Goal: Transaction & Acquisition: Purchase product/service

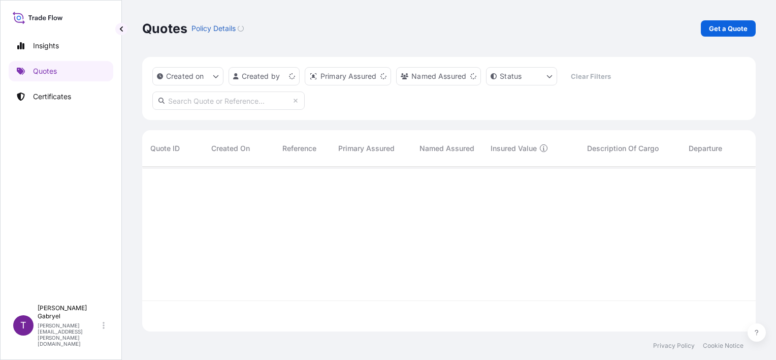
scroll to position [163, 605]
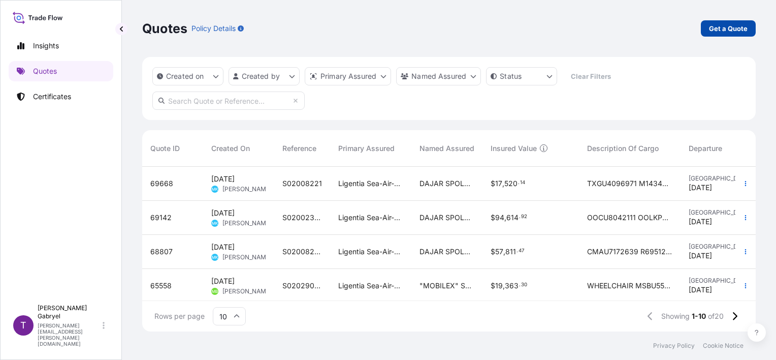
click at [713, 29] on p "Get a Quote" at bounding box center [728, 28] width 39 height 10
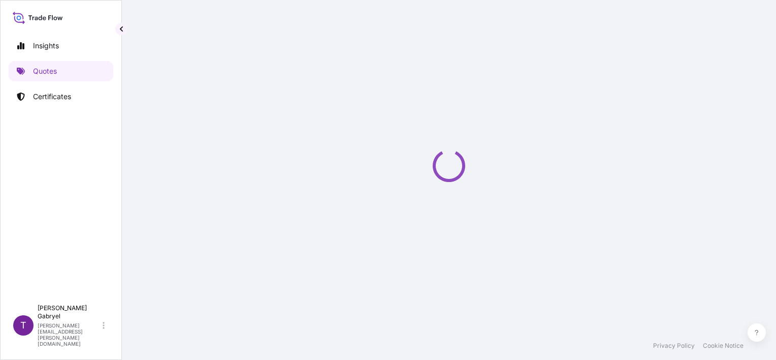
select select "Sea"
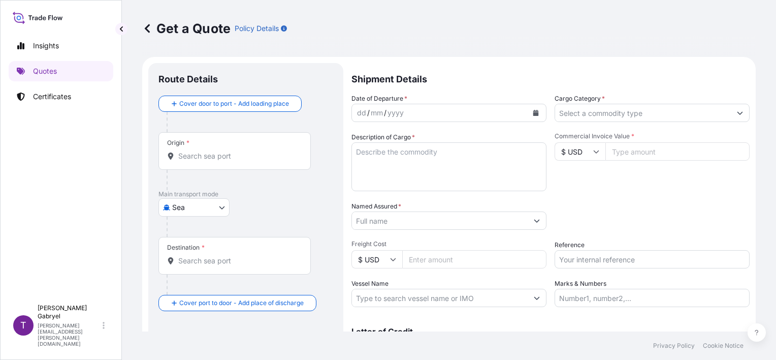
scroll to position [16, 0]
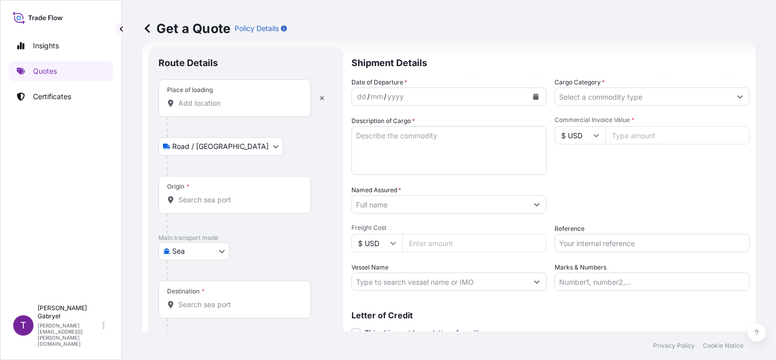
click at [217, 99] on input "Place of loading" at bounding box center [238, 103] width 120 height 10
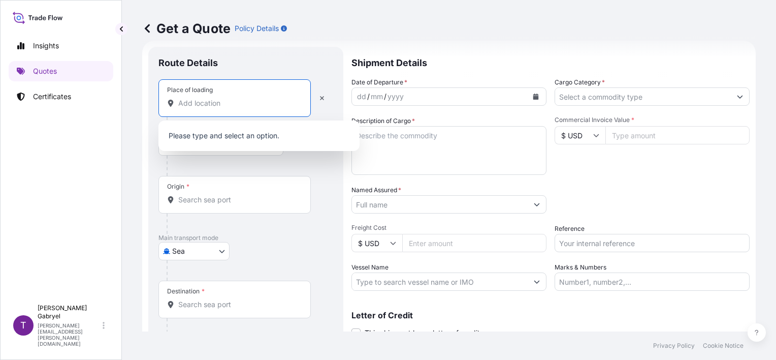
paste input "CZARNA BIAŁOSTOCKA"
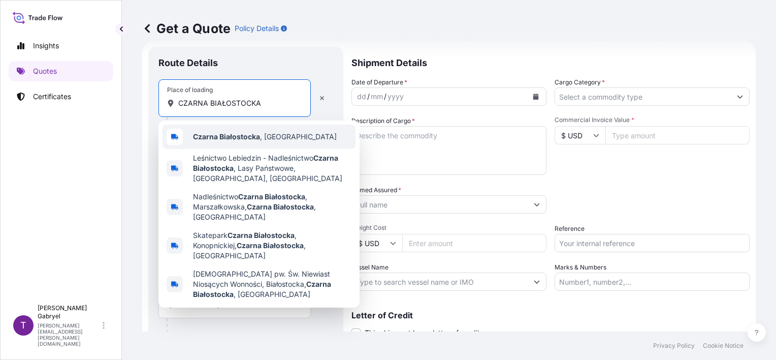
click at [268, 135] on span "Czarna Białostocka , [GEOGRAPHIC_DATA]" at bounding box center [265, 137] width 144 height 10
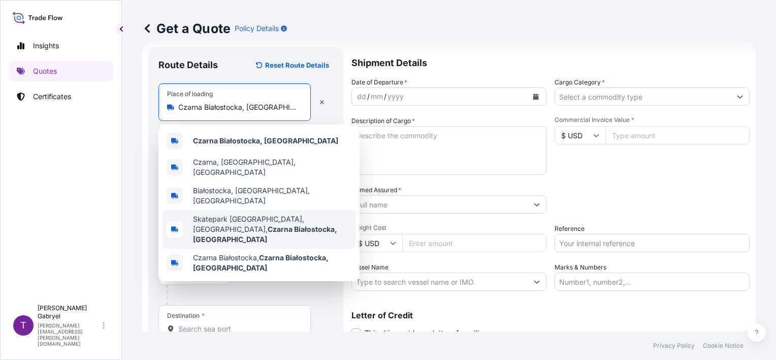
click at [227, 223] on div "Skatepark Czarna Białostocka, [GEOGRAPHIC_DATA], Czarna Białostocka, [GEOGRAPHI…" at bounding box center [259, 229] width 193 height 39
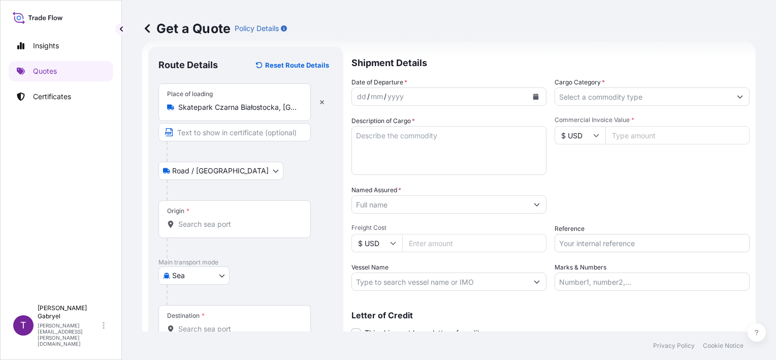
click at [236, 112] on div "Place of loading Skatepark [GEOGRAPHIC_DATA], [GEOGRAPHIC_DATA], [GEOGRAPHIC_DA…" at bounding box center [234, 102] width 152 height 38
click at [236, 112] on input "Skatepark Czarna Białostocka, [GEOGRAPHIC_DATA], Czarna Białostocka, [GEOGRAPHI…" at bounding box center [238, 107] width 120 height 10
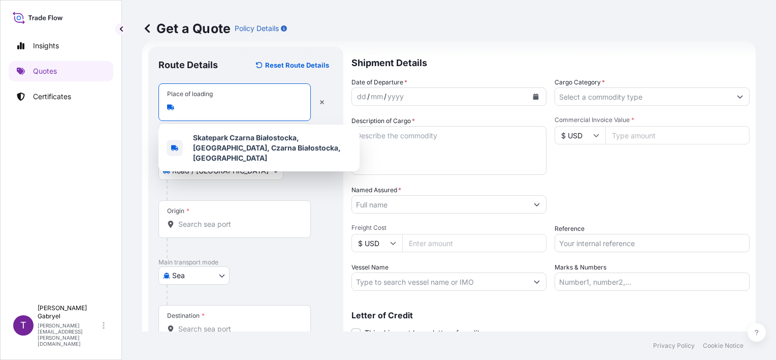
paste input "CZARNA BIAŁOSTOCKA"
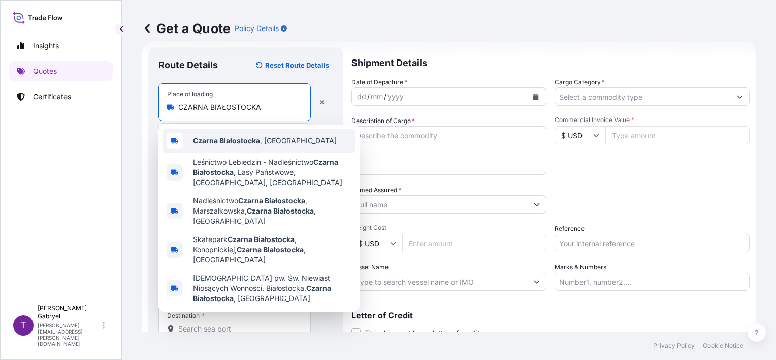
click at [235, 139] on b "Czarna Białostocka" at bounding box center [226, 140] width 67 height 9
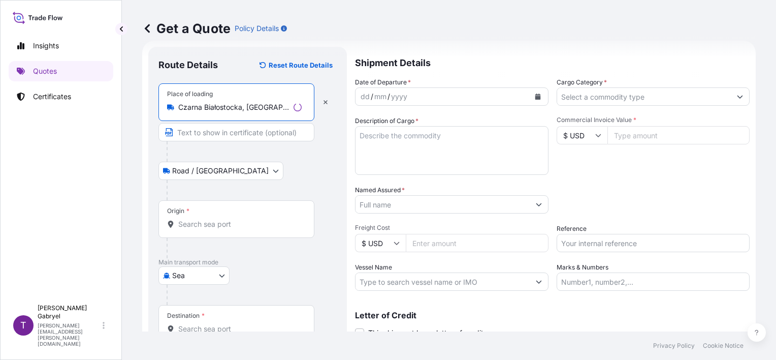
type input "Czarna Białostocka, [GEOGRAPHIC_DATA]"
click at [208, 220] on input "Origin *" at bounding box center [239, 224] width 123 height 10
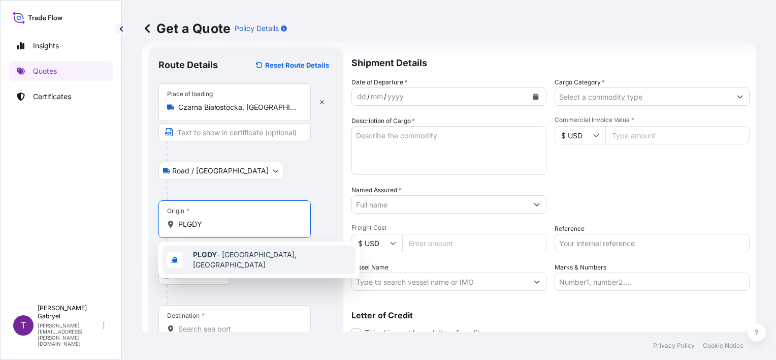
click at [236, 255] on span "PLGDY - [GEOGRAPHIC_DATA], [GEOGRAPHIC_DATA]" at bounding box center [272, 259] width 158 height 20
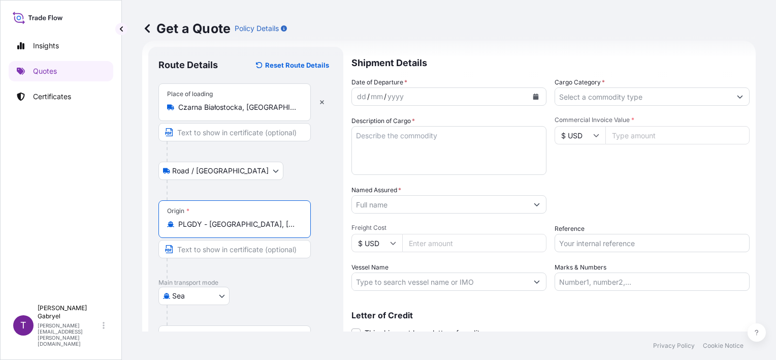
type input "PLGDY - [GEOGRAPHIC_DATA], [GEOGRAPHIC_DATA]"
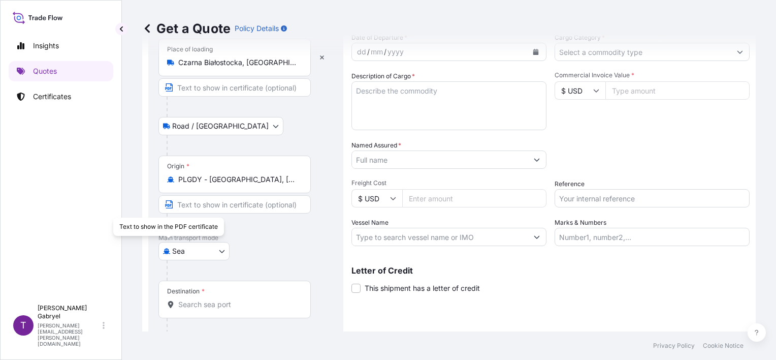
scroll to position [100, 0]
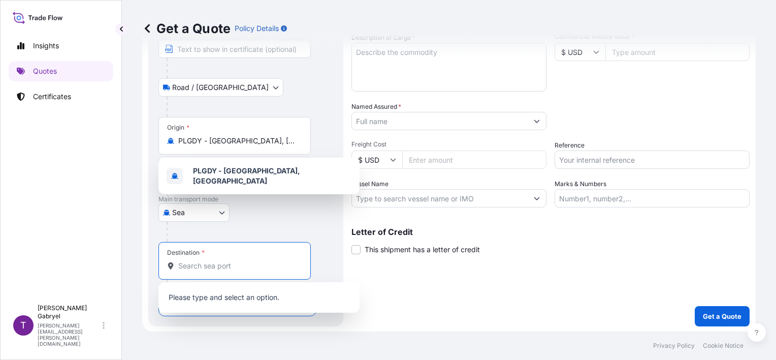
click at [209, 267] on input "Destination *" at bounding box center [238, 266] width 120 height 10
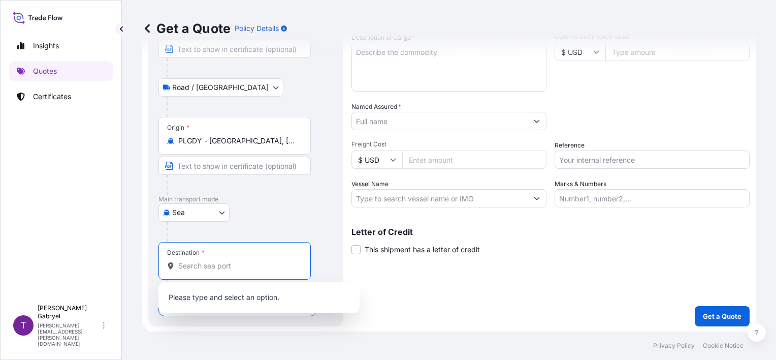
paste input "LONGONI"
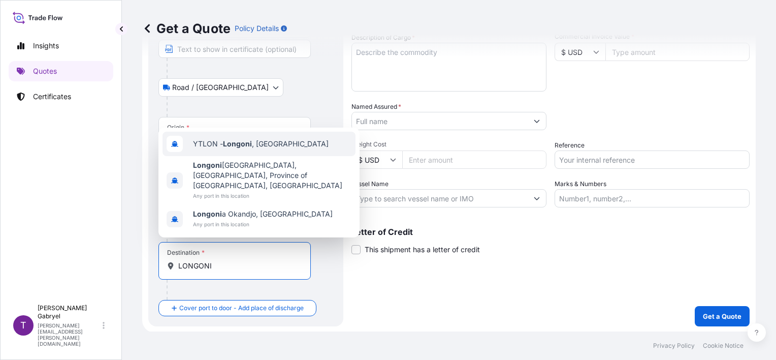
click at [269, 146] on span "YTLON - Longoni , [GEOGRAPHIC_DATA]" at bounding box center [261, 144] width 136 height 10
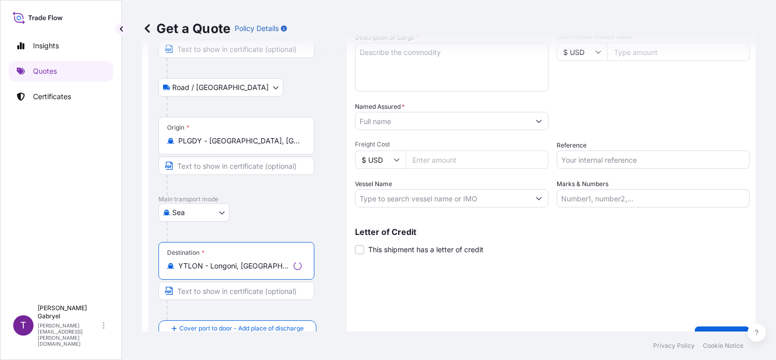
type input "YTLON - Longoni, [GEOGRAPHIC_DATA]"
click at [528, 294] on div "Shipment Details Date of Departure * dd / mm / yyyy Cargo Category * Descriptio…" at bounding box center [552, 154] width 395 height 383
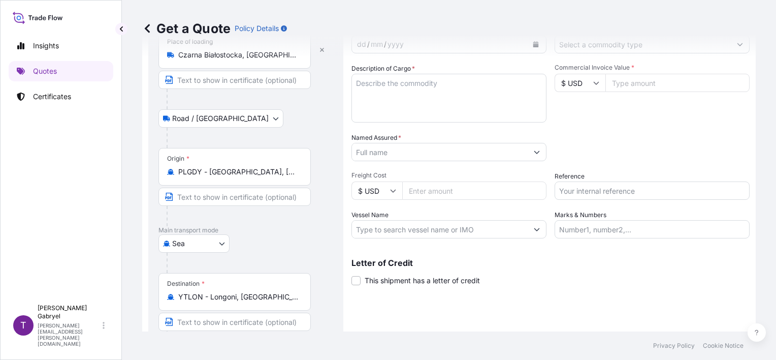
scroll to position [0, 0]
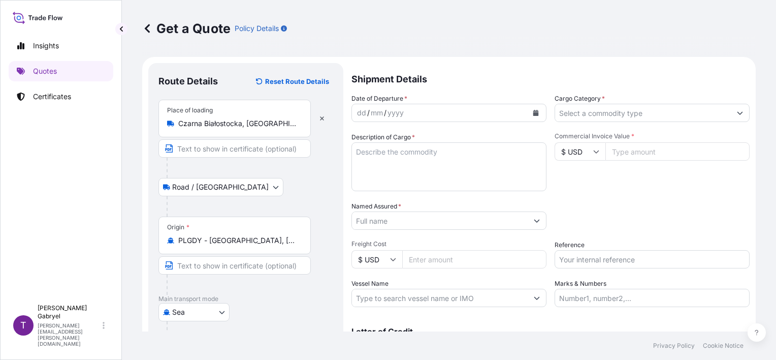
click at [528, 110] on button "Calendar" at bounding box center [536, 113] width 16 height 16
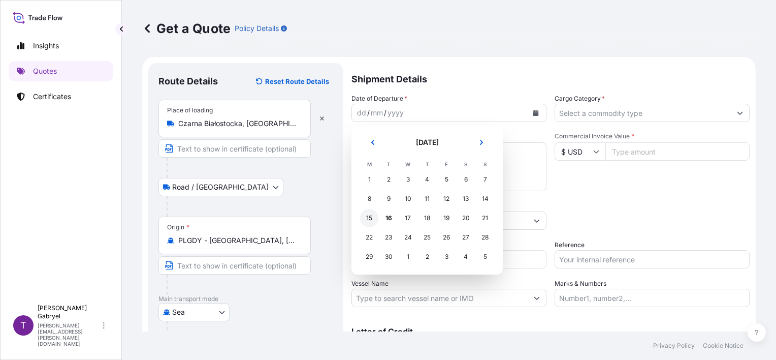
click at [370, 217] on div "15" at bounding box center [369, 218] width 18 height 18
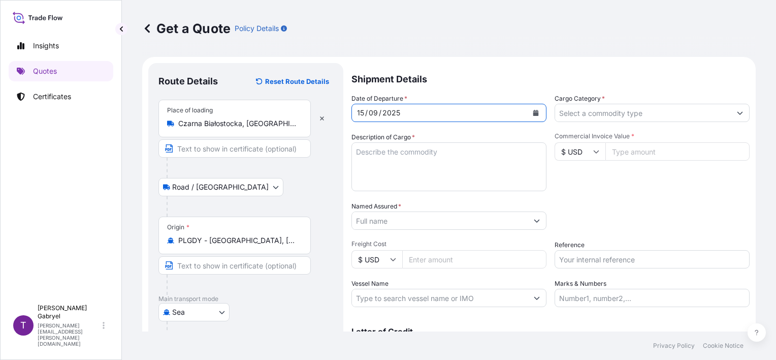
click at [691, 115] on input "Cargo Category *" at bounding box center [643, 113] width 176 height 18
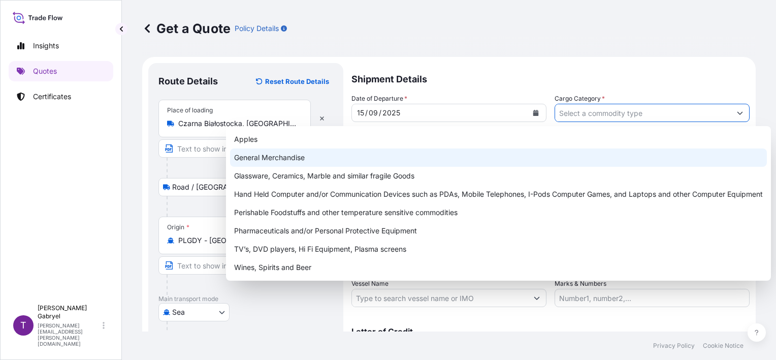
click at [475, 156] on div "General Merchandise" at bounding box center [498, 157] width 537 height 18
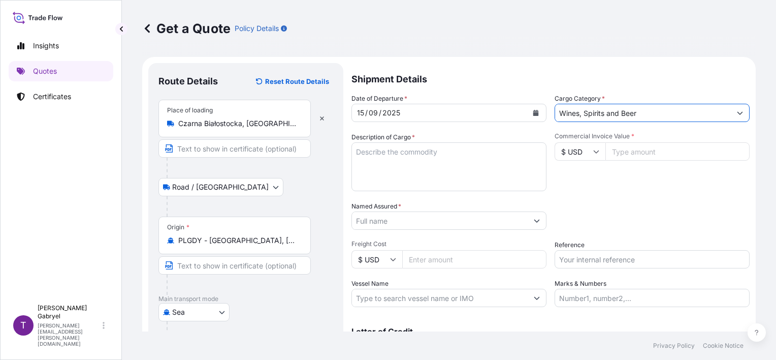
click at [591, 112] on input "Wines, Spirits and Beer" at bounding box center [643, 113] width 176 height 18
click at [689, 115] on input "Wines, Spirits and Beer" at bounding box center [643, 113] width 176 height 18
click at [731, 114] on button "Show suggestions" at bounding box center [740, 113] width 18 height 18
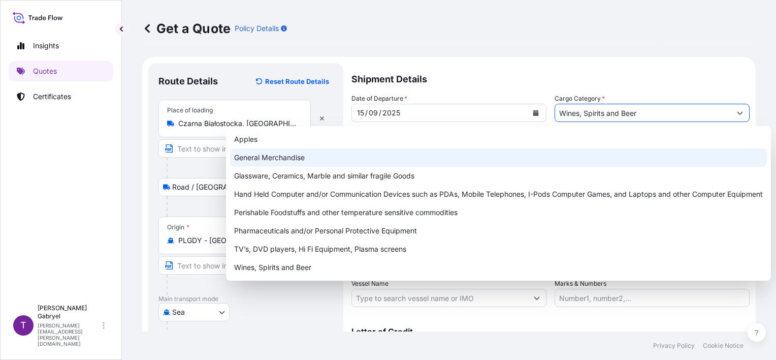
click at [372, 151] on div "General Merchandise" at bounding box center [498, 157] width 537 height 18
type input "General Merchandise"
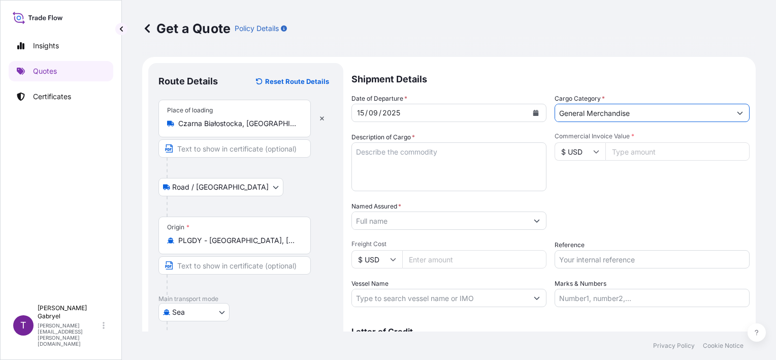
click at [574, 259] on input "Reference" at bounding box center [652, 259] width 195 height 18
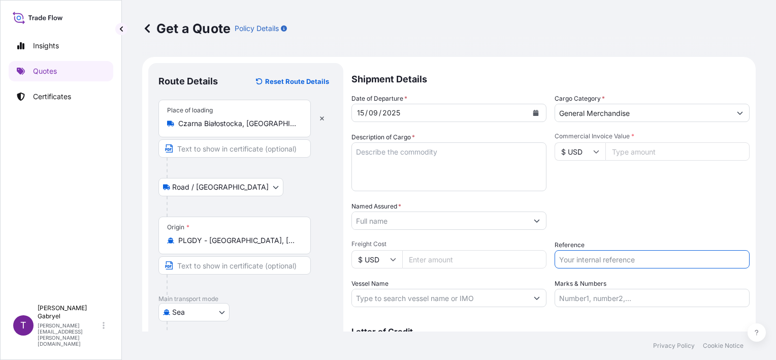
paste input "S02048565"
type input "S02048565"
click at [630, 211] on div "Packing Category Type to search a container mode Please select a primary mode o…" at bounding box center [652, 215] width 195 height 28
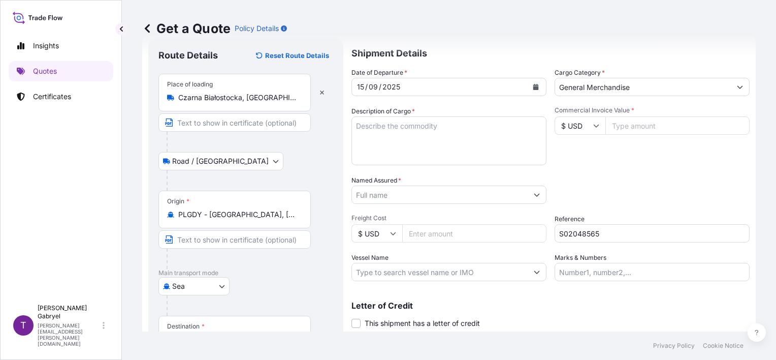
scroll to position [51, 0]
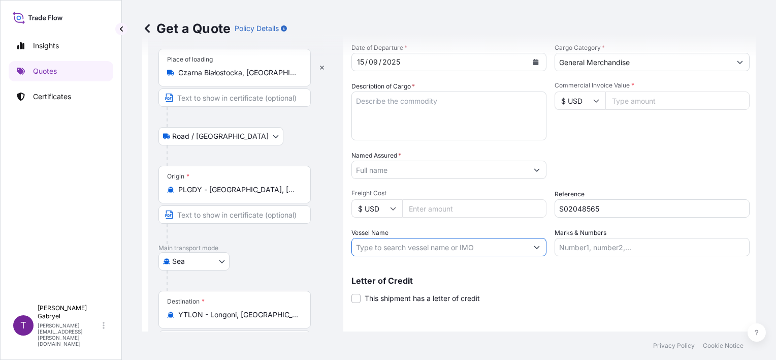
click at [423, 248] on input "Vessel Name" at bounding box center [440, 247] width 176 height 18
paste input "MSC [PERSON_NAME] R"
click at [432, 246] on input "MSC [PERSON_NAME] R/" at bounding box center [440, 247] width 176 height 18
paste input "NN538A"
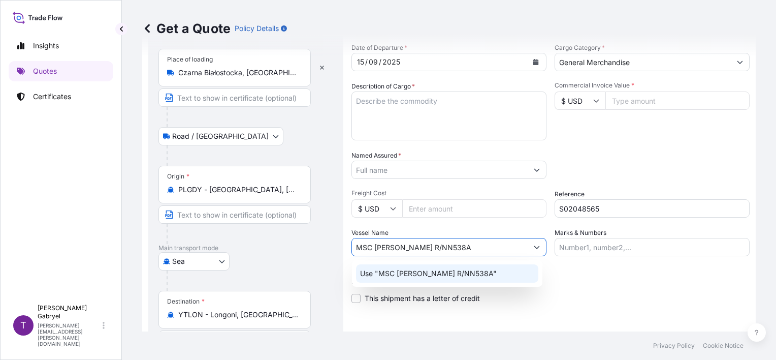
click at [444, 276] on p "Use "MSC [PERSON_NAME] R/NN538A"" at bounding box center [428, 273] width 137 height 10
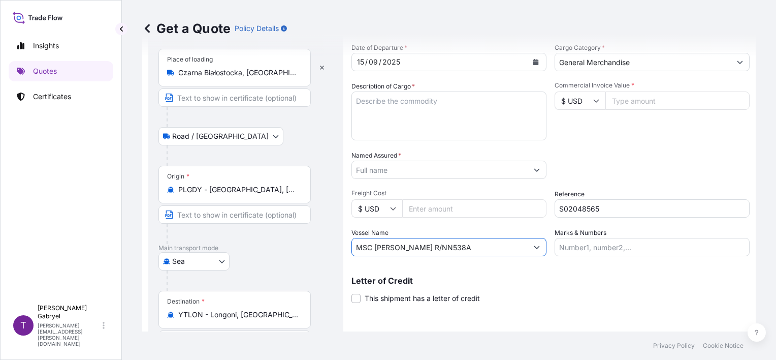
type input "MSC [PERSON_NAME] R/NN538A"
click at [425, 114] on textarea "Description of Cargo *" at bounding box center [448, 115] width 195 height 49
paste textarea "SOFT DRINKS (COCA – COLA)"
click at [434, 104] on textarea "SOFT DRINKS (COCA – COLA)" at bounding box center [448, 115] width 195 height 49
click at [465, 104] on textarea "SOFT DRINKS (COCA - COLA)" at bounding box center [448, 115] width 195 height 49
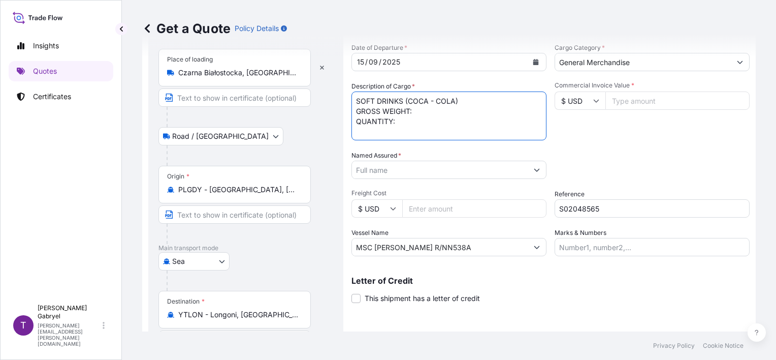
click at [425, 123] on textarea "SOFT DRINKS (COCA - COLA) GROSS WEIGHT: QUANTITY:" at bounding box center [448, 115] width 195 height 49
click at [431, 112] on textarea "SOFT DRINKS (COCA - COLA) GROSS WEIGHT: QUANTITY: 2024 PACKAGES" at bounding box center [448, 115] width 195 height 49
click at [433, 138] on textarea "SOFT DRINKS (COCA - COLA) GROSS WEIGHT: 17620 KG QUANTITY: 2024 PACKAGES" at bounding box center [448, 115] width 195 height 49
click at [524, 130] on textarea "SOFT DRINKS (COCA - COLA) GROSS WEIGHT: 17620 KG QUANTITY: 2024 PACKAGES" at bounding box center [448, 115] width 195 height 49
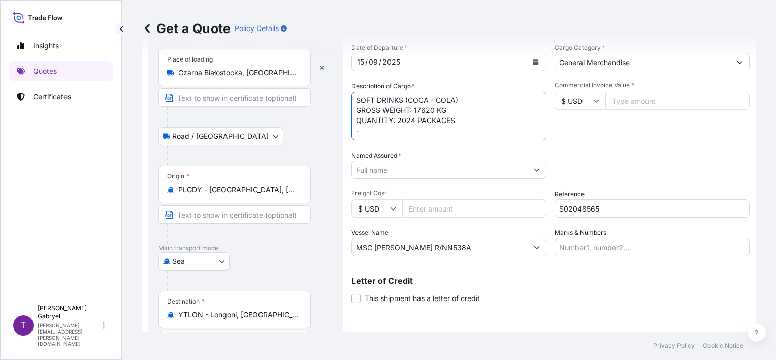
paste textarea "TTNU1539910"
type textarea "SOFT DRINKS (COCA - COLA) GROSS WEIGHT: 17620 KG QUANTITY: 2024 PACKAGES - TTNU…"
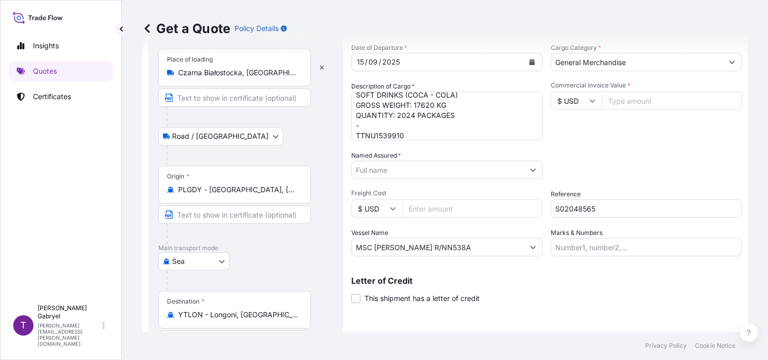
click at [418, 170] on input "Named Assured *" at bounding box center [438, 169] width 172 height 18
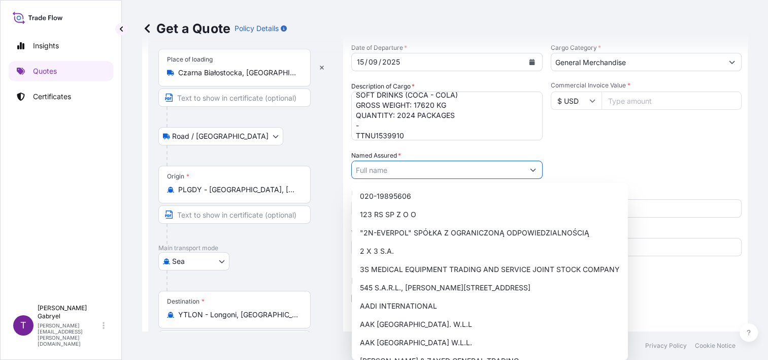
paste input "FOUNDI DISTRIBUTION"
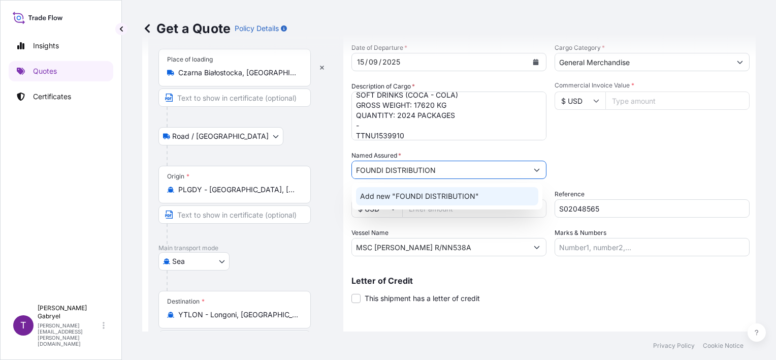
click at [396, 199] on span "Add new "FOUNDI DISTRIBUTION"" at bounding box center [419, 196] width 119 height 10
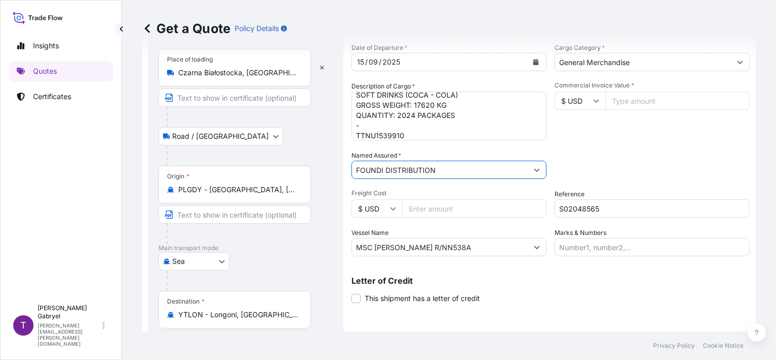
type input "FOUNDI DISTRIBUTION"
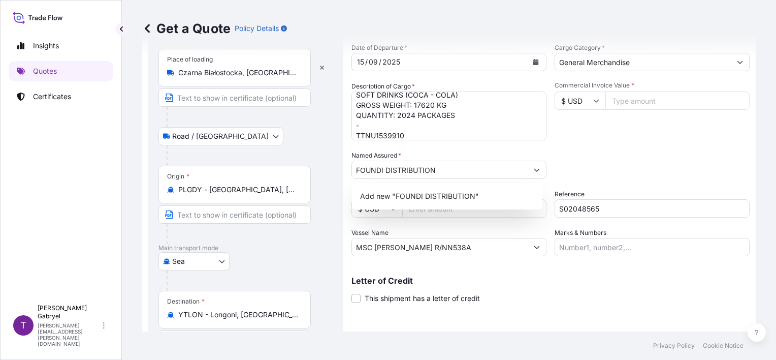
click at [585, 104] on input "$ USD" at bounding box center [580, 100] width 51 height 18
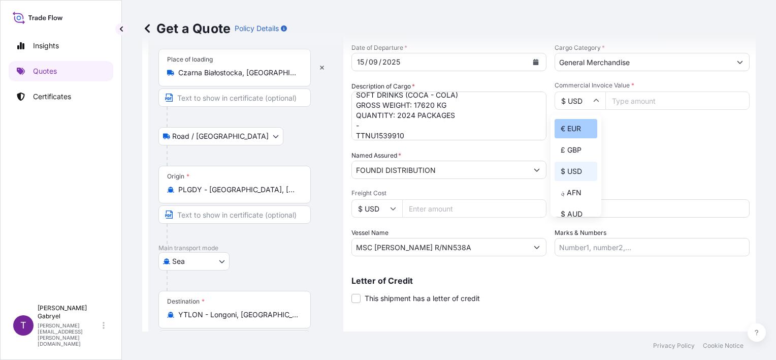
click at [575, 124] on div "€ EUR" at bounding box center [576, 128] width 43 height 19
type input "€ EUR"
click at [650, 103] on input "Commercial Invoice Value *" at bounding box center [677, 100] width 144 height 18
type input "22971"
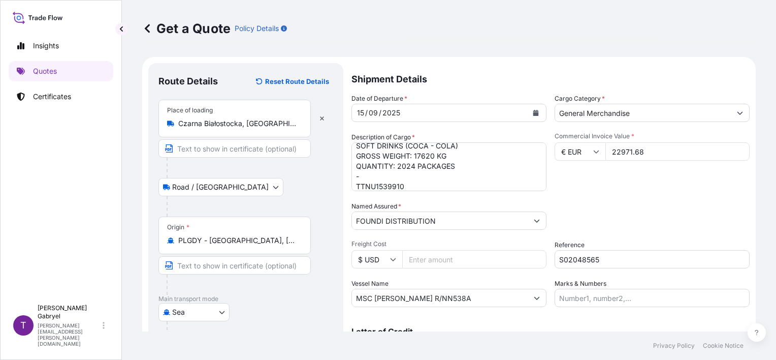
scroll to position [0, 0]
type input "22971.68"
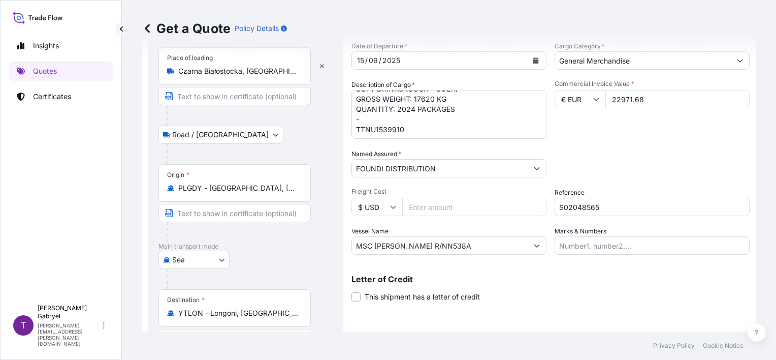
scroll to position [120, 0]
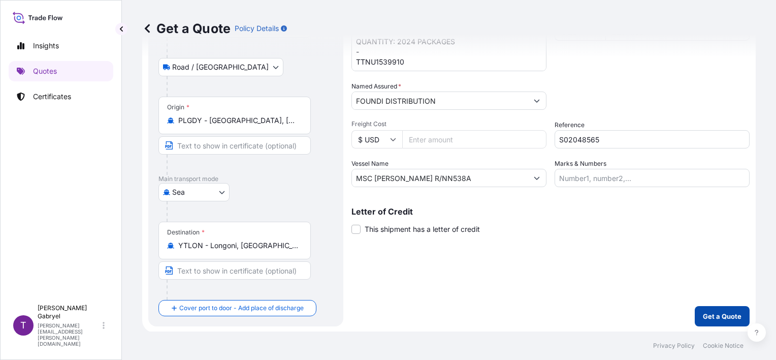
click at [718, 318] on p "Get a Quote" at bounding box center [722, 316] width 39 height 10
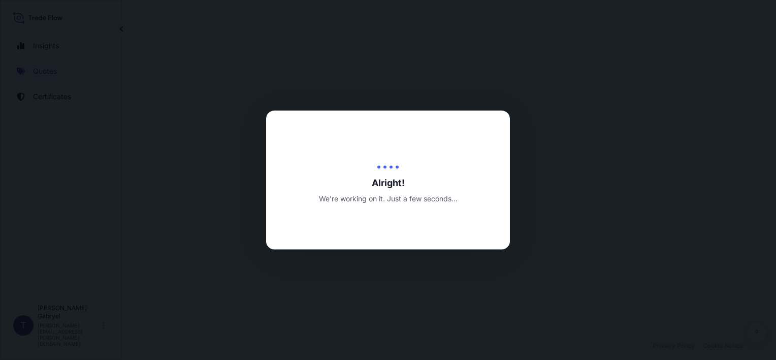
select select "Road / [GEOGRAPHIC_DATA]"
select select "Sea"
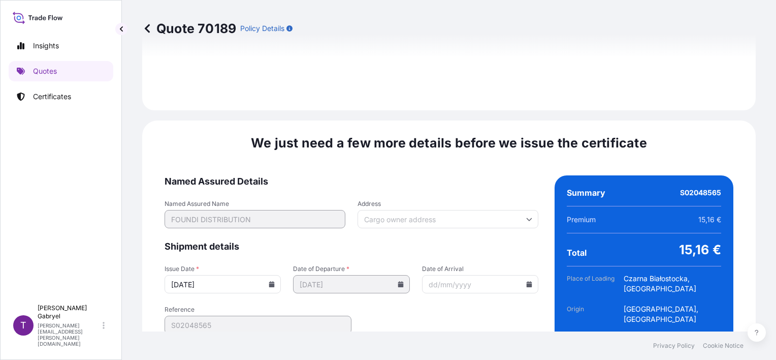
scroll to position [1295, 0]
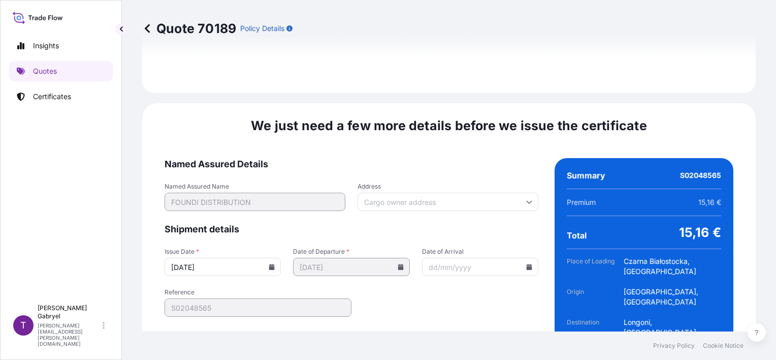
click at [270, 264] on icon at bounding box center [272, 267] width 6 height 6
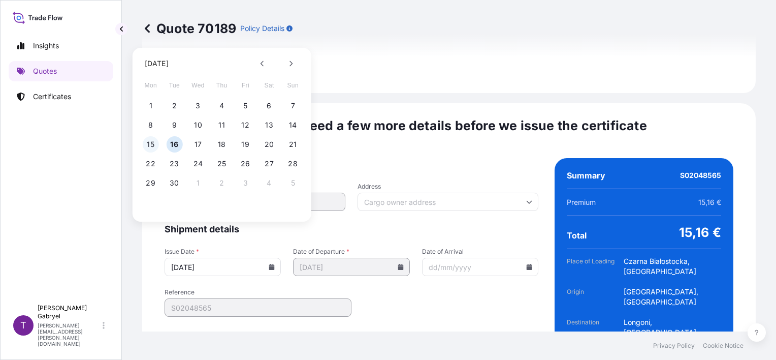
click at [155, 142] on button "15" at bounding box center [151, 144] width 16 height 16
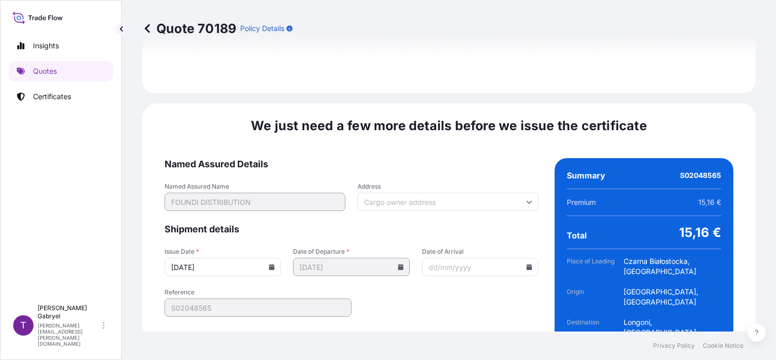
type input "[DATE]"
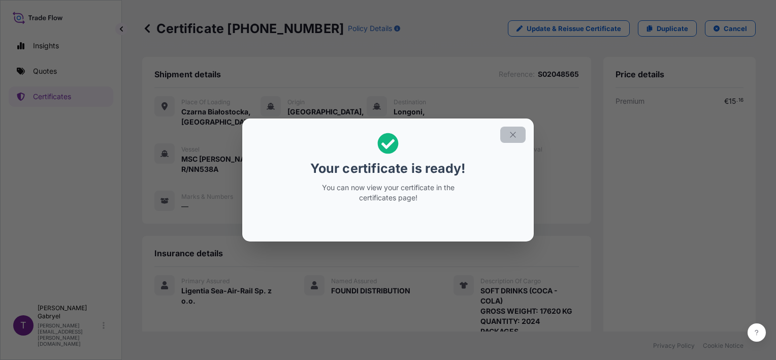
click at [516, 135] on icon "button" at bounding box center [512, 134] width 9 height 9
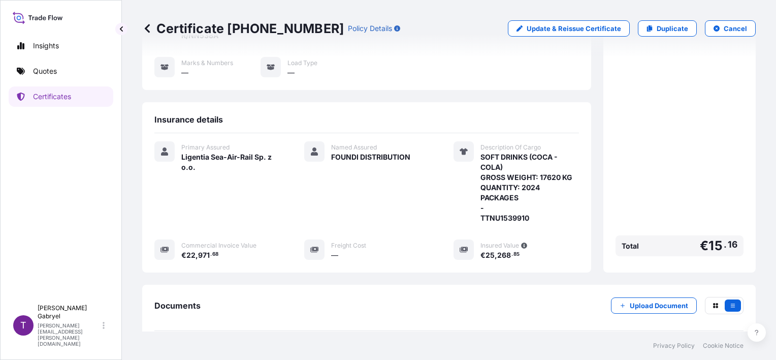
scroll to position [223, 0]
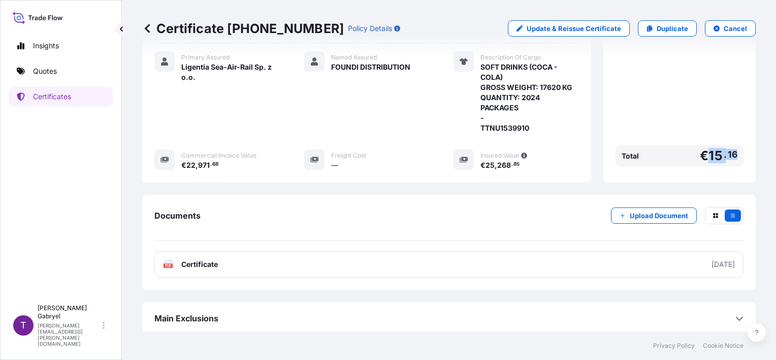
drag, startPoint x: 733, startPoint y: 154, endPoint x: 770, endPoint y: 138, distance: 40.5
click at [699, 152] on div "Total € 15 . 16" at bounding box center [680, 155] width 128 height 21
copy span "€ 15 . 16"
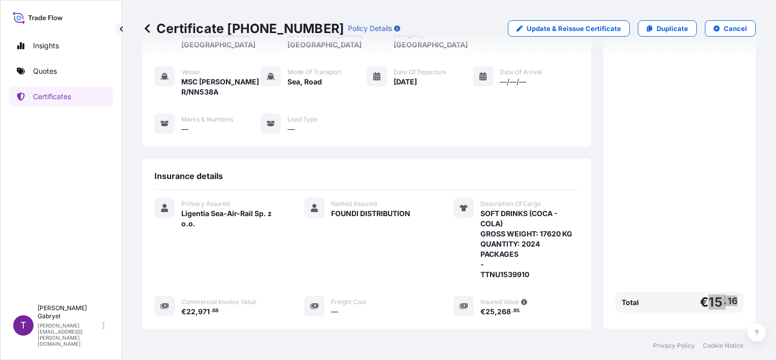
scroll to position [0, 0]
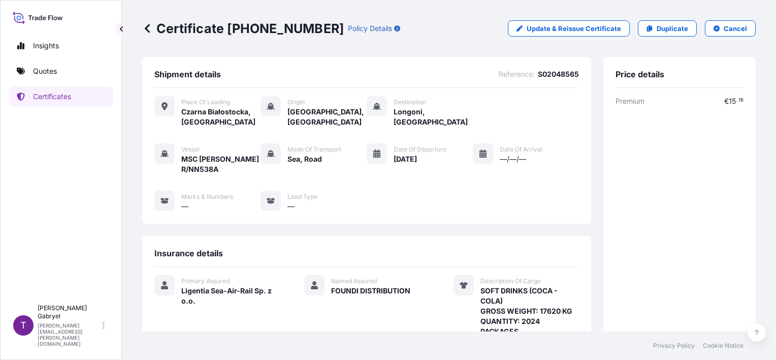
click at [540, 179] on div "Vessel MSC [PERSON_NAME] R/NN538A Mode of Transport Sea, Road Date of Departure…" at bounding box center [366, 177] width 425 height 68
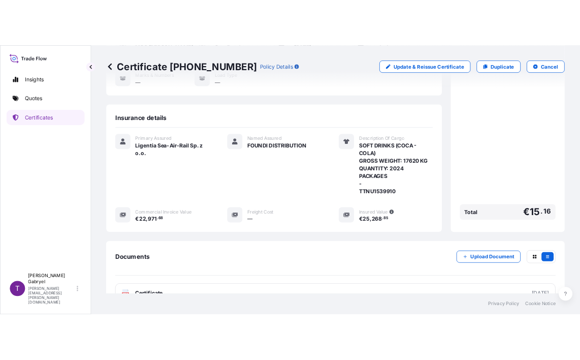
scroll to position [223, 0]
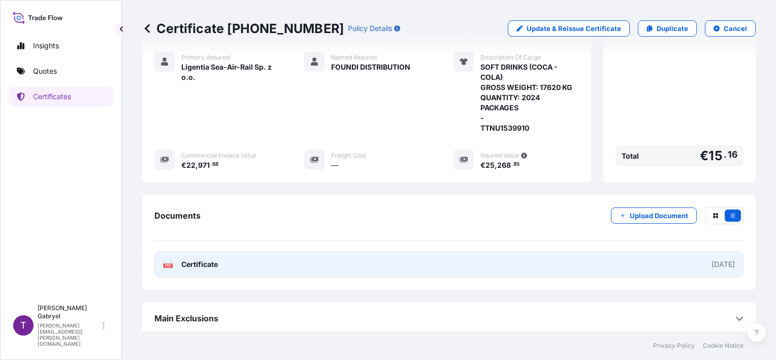
click at [233, 266] on link "PDF Certificate [DATE]" at bounding box center [448, 264] width 589 height 26
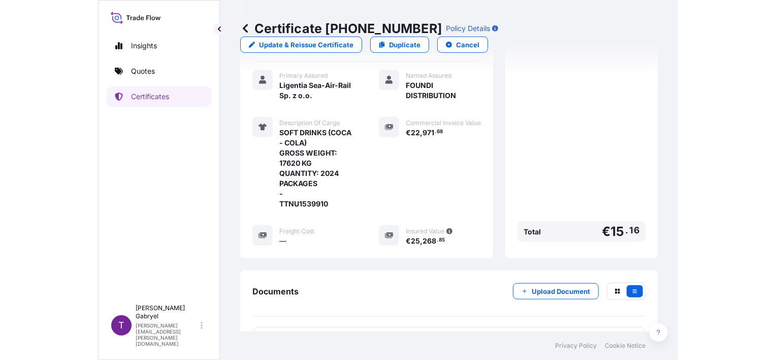
scroll to position [158, 0]
